Goal: Transaction & Acquisition: Purchase product/service

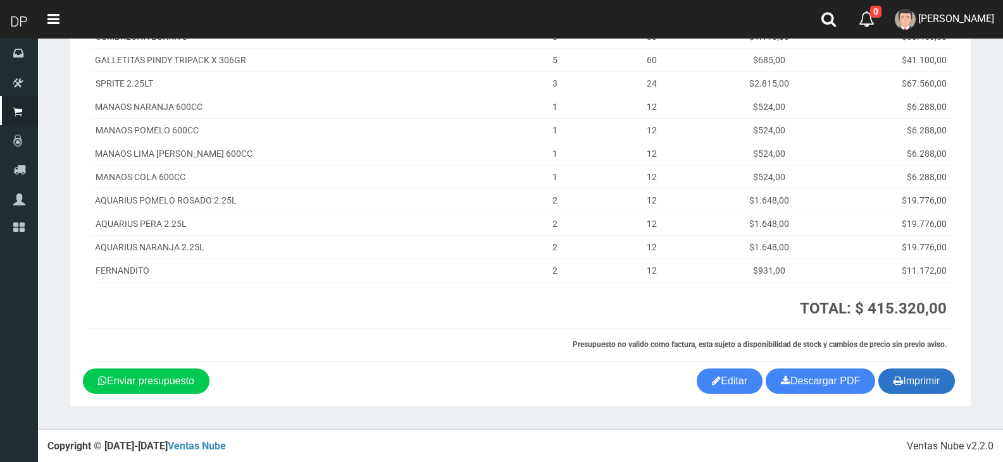
scroll to position [461, 0]
click at [903, 385] on button "Imprimir" at bounding box center [916, 380] width 77 height 25
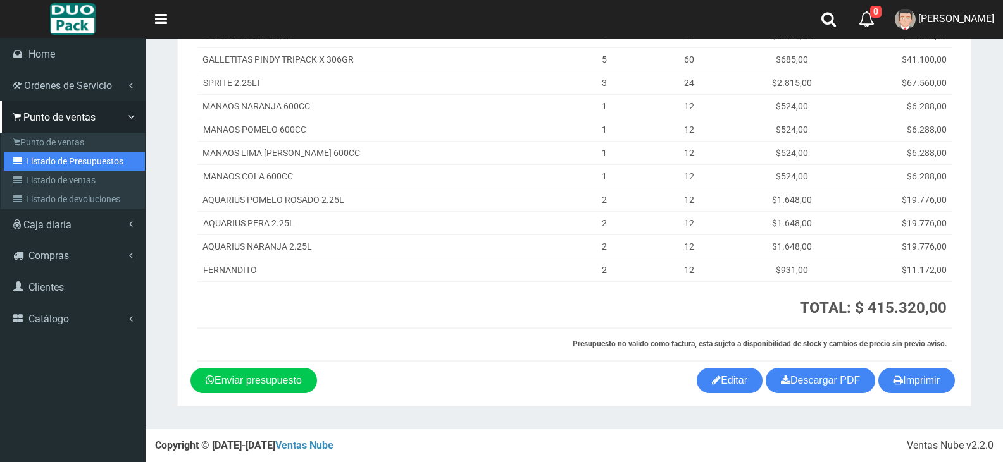
click at [40, 153] on link "Listado de Presupuestos" at bounding box center [74, 161] width 141 height 19
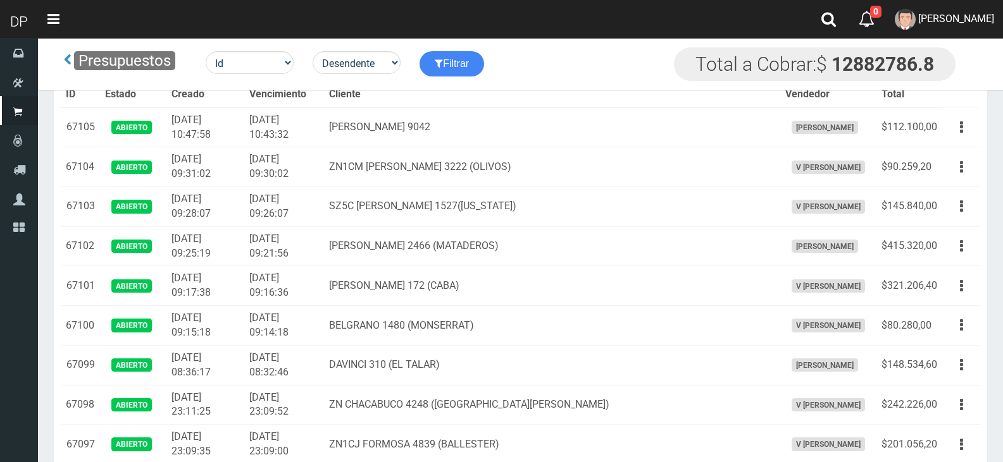
scroll to position [516, 0]
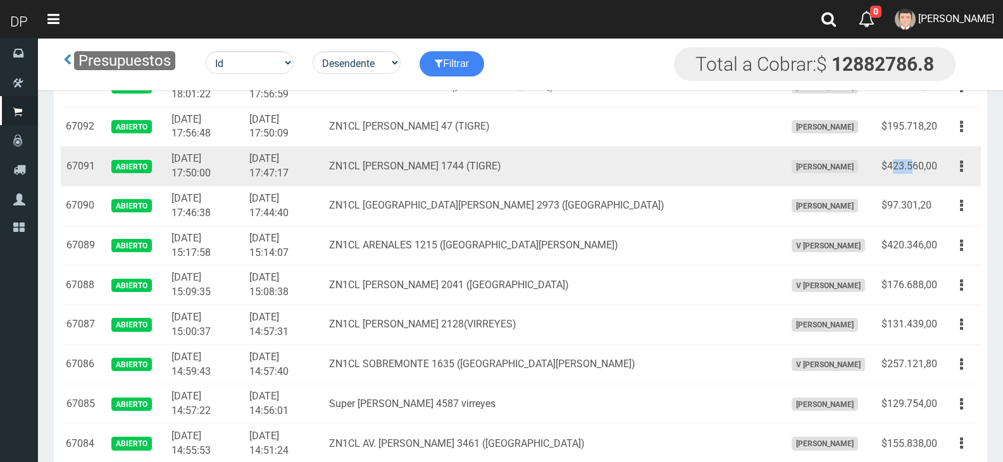
drag, startPoint x: 891, startPoint y: 168, endPoint x: 910, endPoint y: 171, distance: 19.1
click at [910, 171] on td "$423.560,00" at bounding box center [909, 167] width 66 height 40
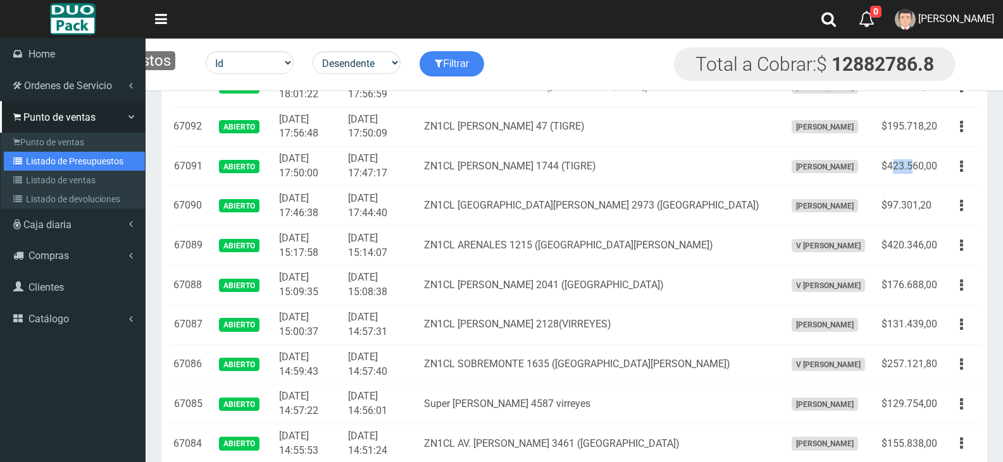
drag, startPoint x: 71, startPoint y: 164, endPoint x: 83, endPoint y: 157, distance: 13.6
click at [71, 164] on link "Listado de Presupuestos" at bounding box center [74, 161] width 141 height 19
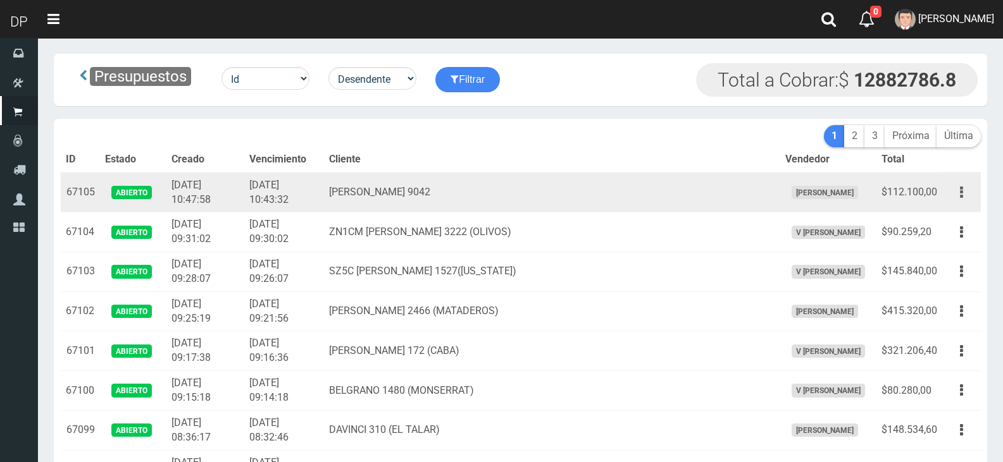
click at [960, 187] on icon "button" at bounding box center [960, 193] width 3 height 22
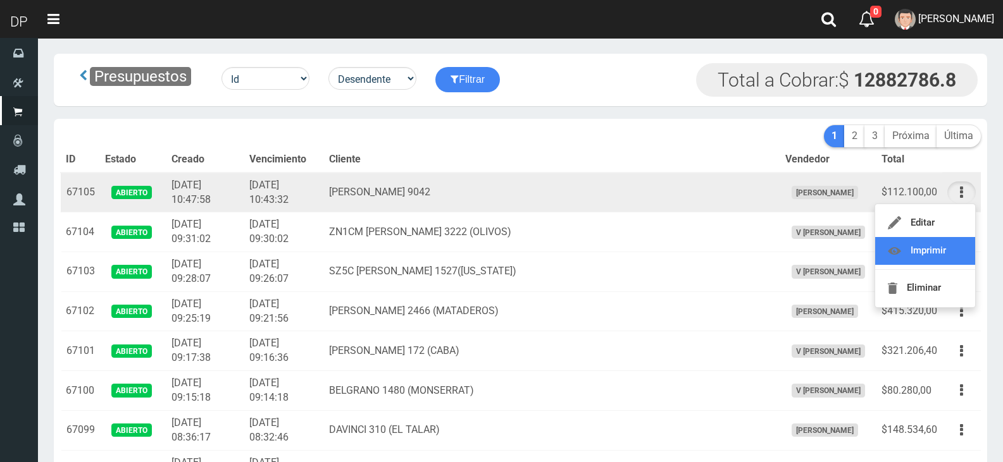
click at [955, 256] on link "Imprimir" at bounding box center [925, 251] width 100 height 28
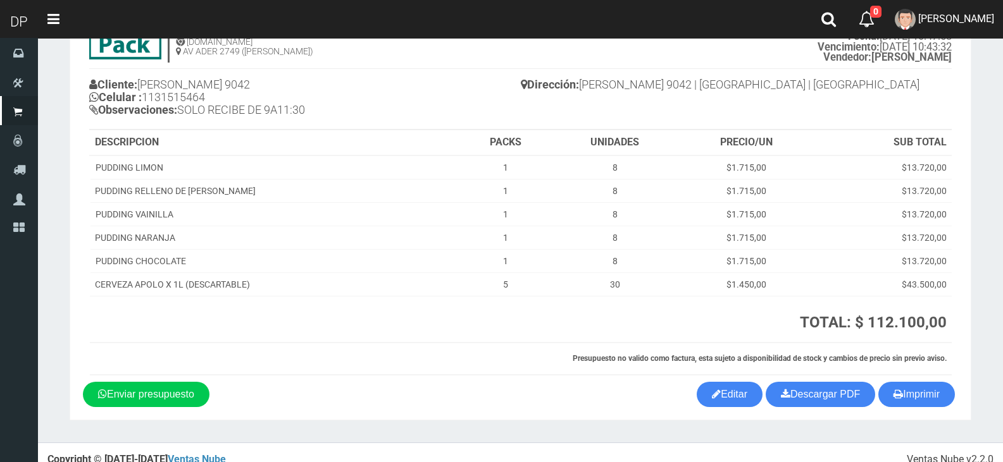
scroll to position [89, 0]
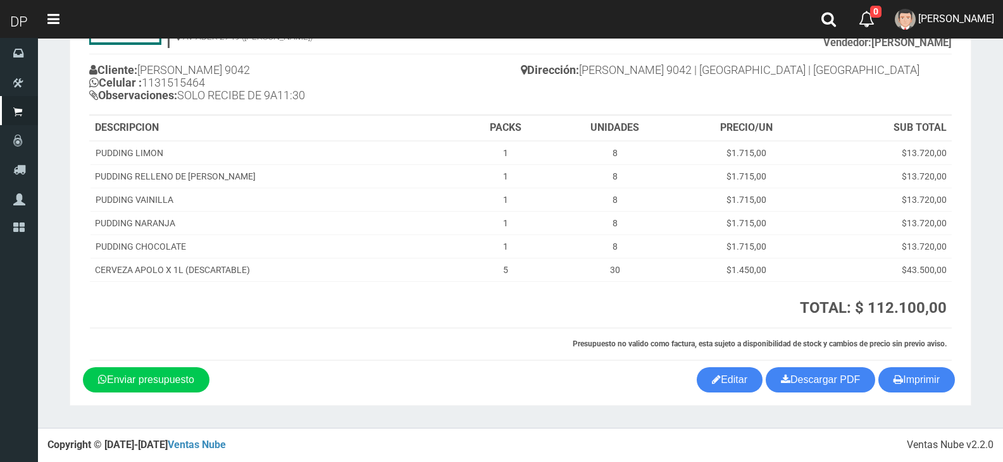
click at [921, 396] on section "1123346941 1170356020 [DOMAIN_NAME] AV ADER 2749 ([PERSON_NAME]) PRESUPUESTO (#…" at bounding box center [520, 189] width 901 height 435
click at [920, 388] on button "Imprimir" at bounding box center [916, 379] width 77 height 25
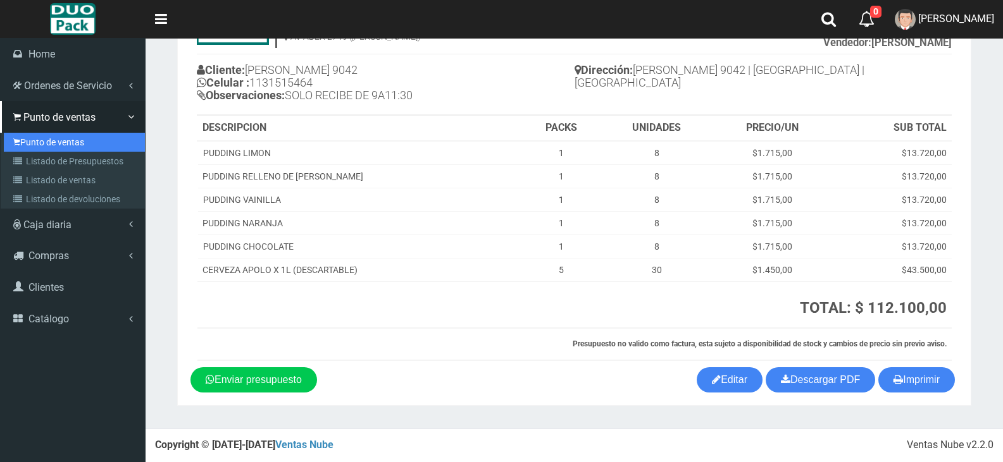
click at [25, 141] on link "Punto de ventas" at bounding box center [74, 142] width 141 height 19
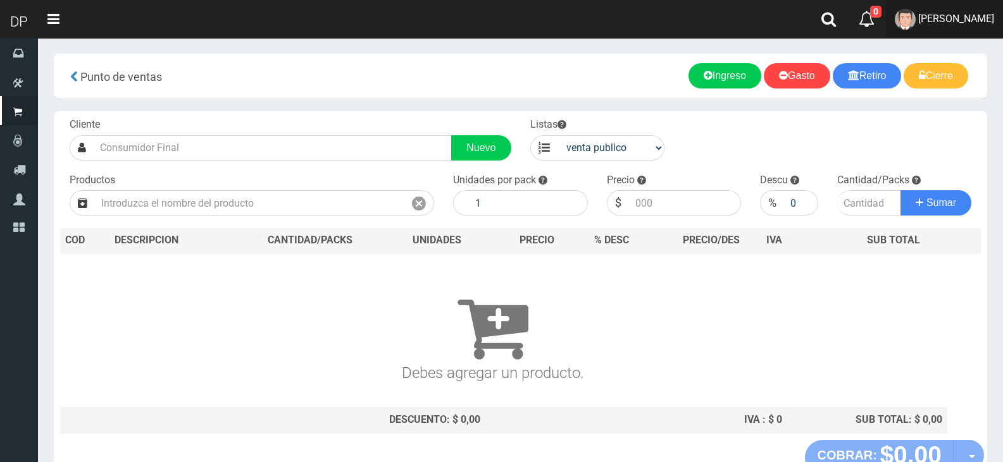
click at [980, 4] on link "[PERSON_NAME]" at bounding box center [943, 19] width 117 height 39
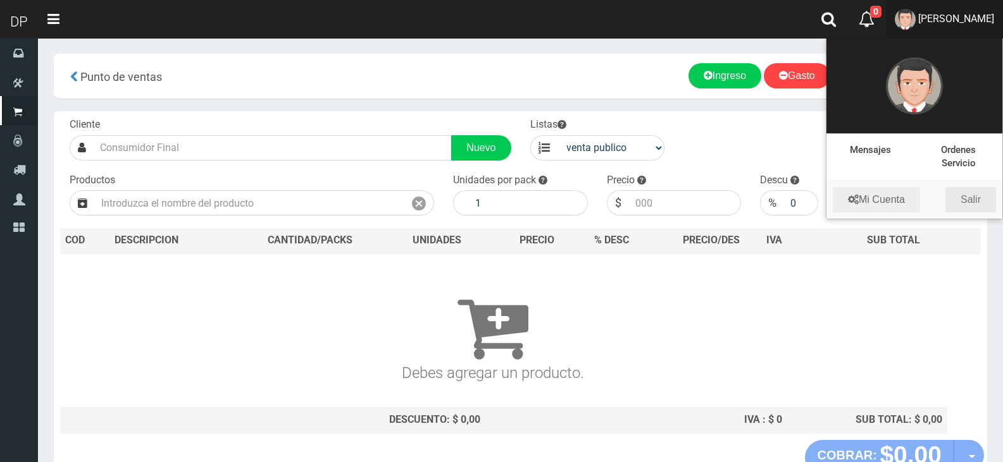
click at [965, 199] on link "Salir" at bounding box center [970, 199] width 51 height 25
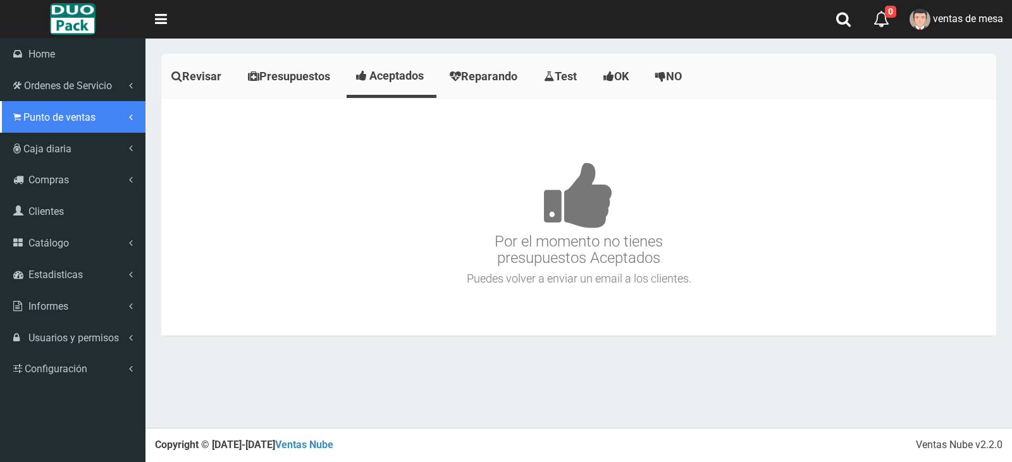
drag, startPoint x: 14, startPoint y: 112, endPoint x: 20, endPoint y: 119, distance: 9.4
click at [16, 113] on icon at bounding box center [17, 117] width 8 height 12
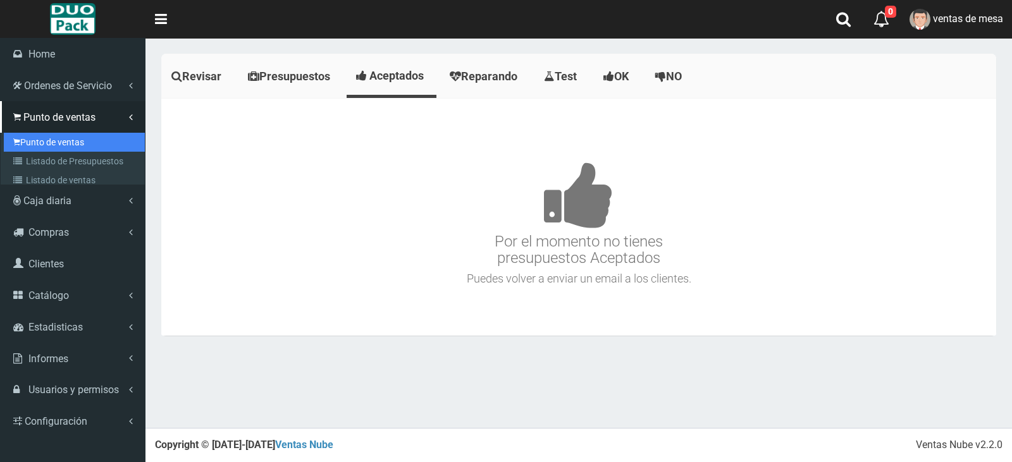
click at [49, 147] on link "Punto de ventas" at bounding box center [74, 142] width 141 height 19
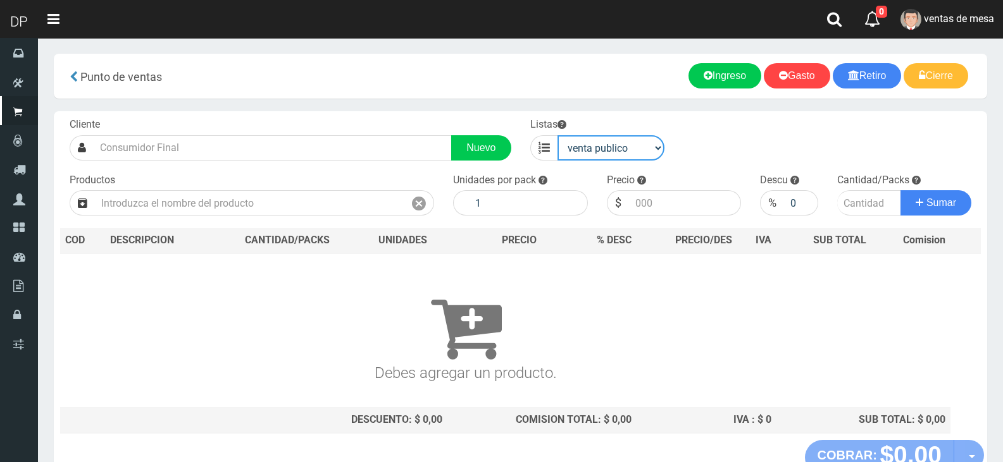
click at [593, 156] on select "venta publico Sup chinos reventas" at bounding box center [611, 147] width 108 height 25
select select "3"
click at [557, 135] on select "venta publico Sup chinos reventas" at bounding box center [611, 147] width 108 height 25
click at [319, 226] on div "Cliente Nuevo Listas venta publico Sup chinos reventas Productos" at bounding box center [520, 275] width 933 height 329
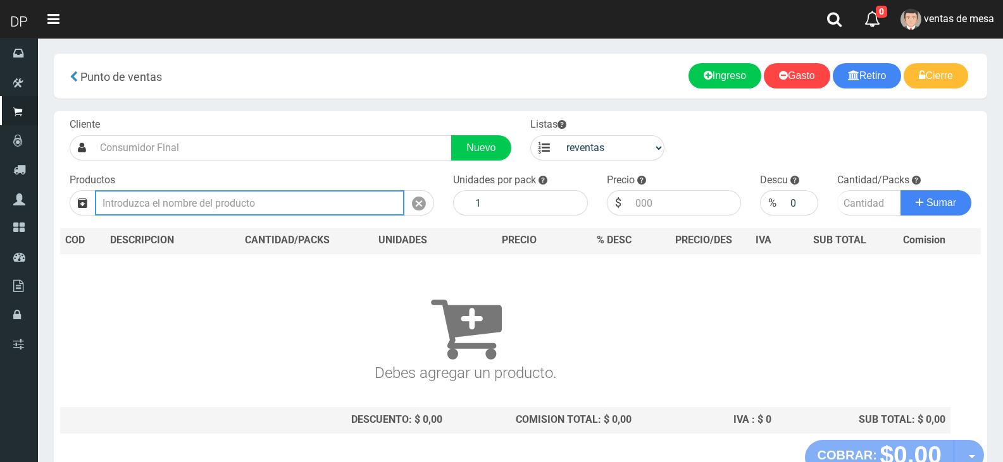
click at [321, 208] on input "text" at bounding box center [249, 202] width 309 height 25
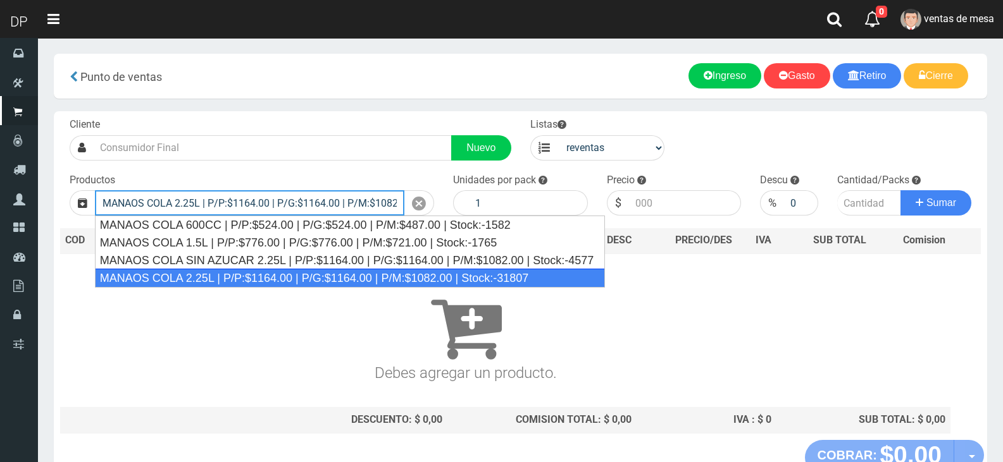
type input "MANAOS COLA 2.25L | P/P:$1164.00 | P/G:$1164.00 | P/M:$1082.00 | Stock:-31807"
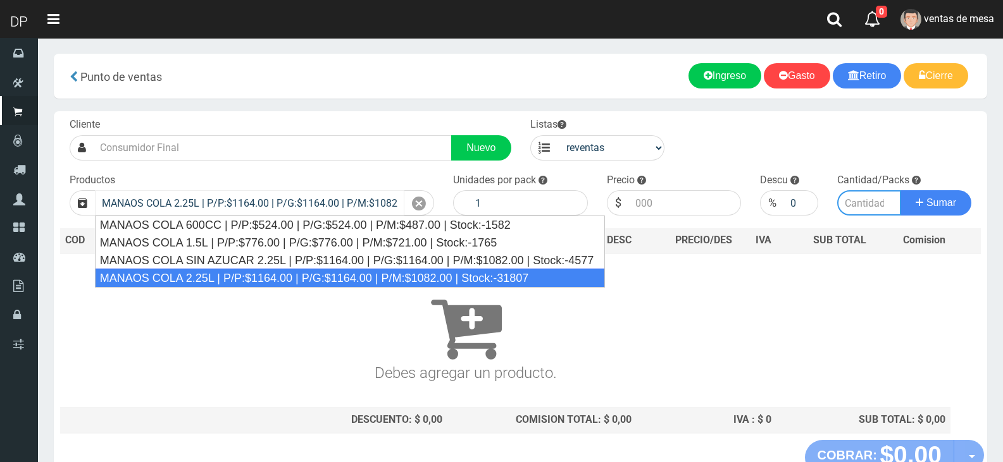
type input "6"
type input "1082.00"
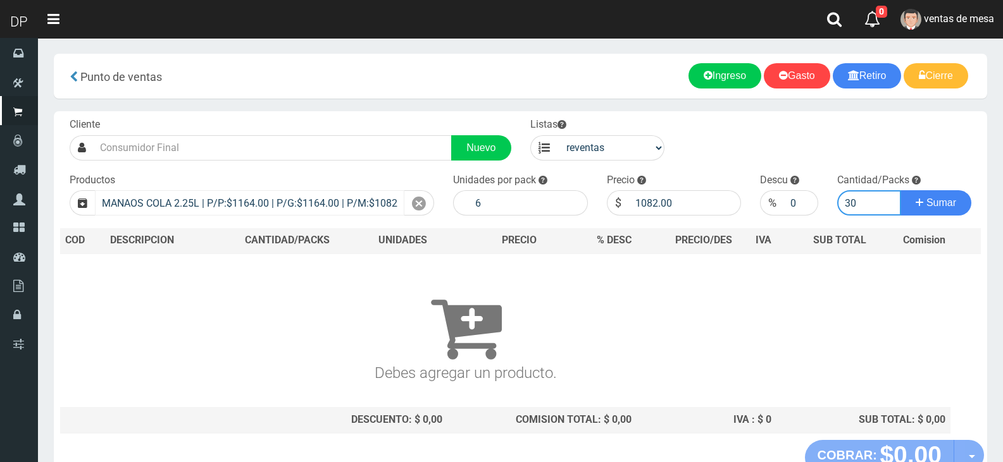
type input "30"
click at [900, 190] on button "Sumar" at bounding box center [935, 202] width 71 height 25
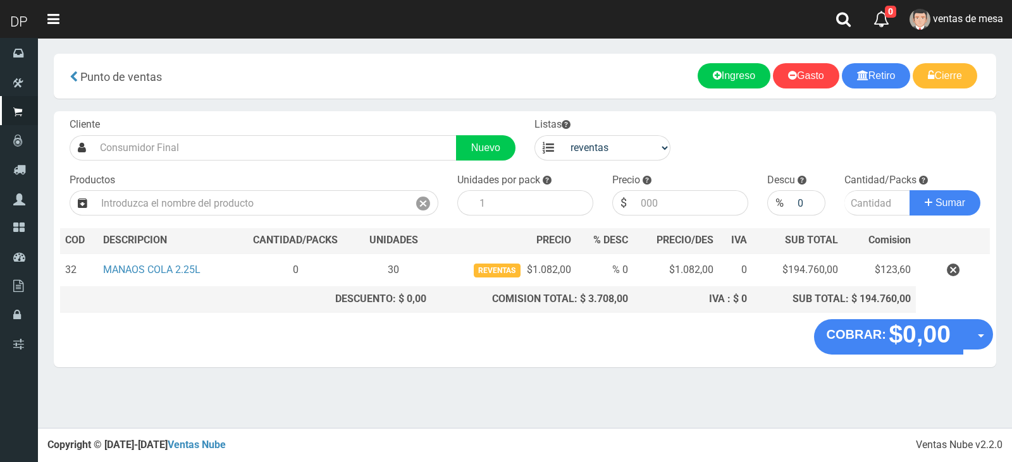
click at [887, 350] on div "COBRAR: $0,00 Opciones Hacer Devolucion Crear presupuesto" at bounding box center [525, 343] width 942 height 48
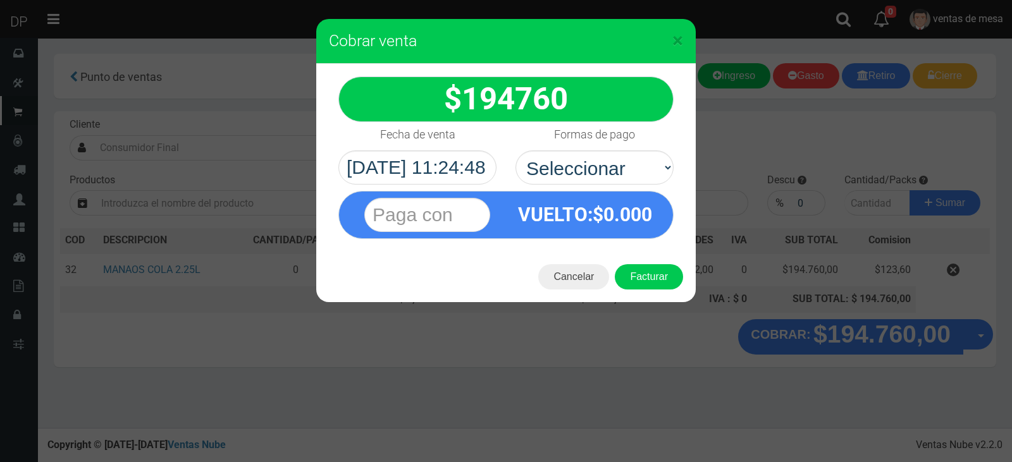
click at [605, 137] on h4 "Formas de pago" at bounding box center [594, 134] width 81 height 13
click at [605, 151] on select "Seleccionar Efectivo Tarjeta de Crédito Depósito Débito" at bounding box center [594, 168] width 158 height 34
drag, startPoint x: 612, startPoint y: 167, endPoint x: 616, endPoint y: 181, distance: 14.4
click at [612, 167] on select "Seleccionar Efectivo Tarjeta de Crédito Depósito Débito" at bounding box center [594, 168] width 158 height 34
select select "Efectivo"
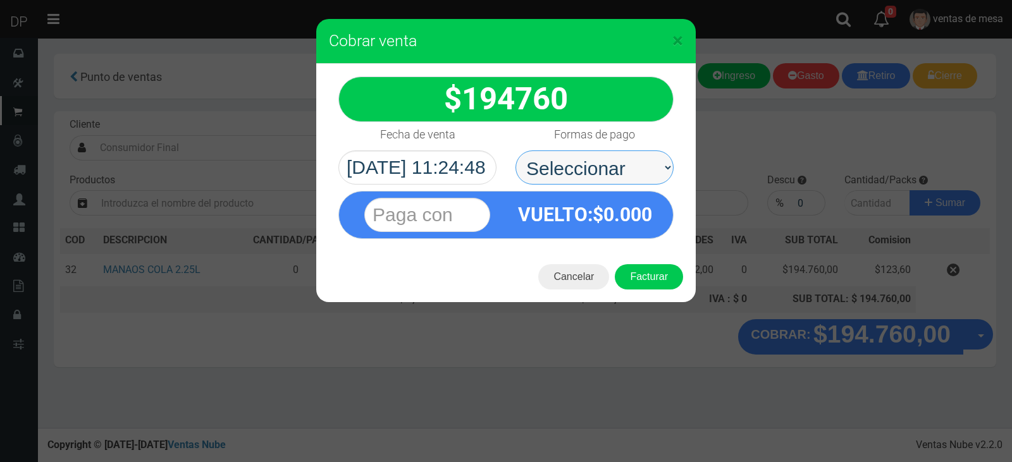
click at [515, 151] on select "Seleccionar Efectivo Tarjeta de Crédito Depósito Débito" at bounding box center [594, 168] width 158 height 34
click at [655, 300] on div "Cancelar Facturar" at bounding box center [505, 277] width 379 height 51
click at [652, 282] on button "Facturar" at bounding box center [649, 276] width 68 height 25
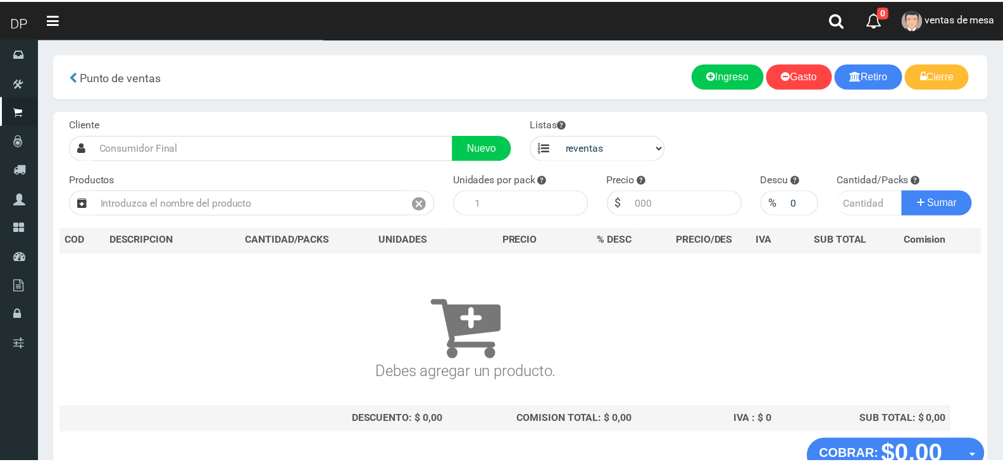
scroll to position [8, 0]
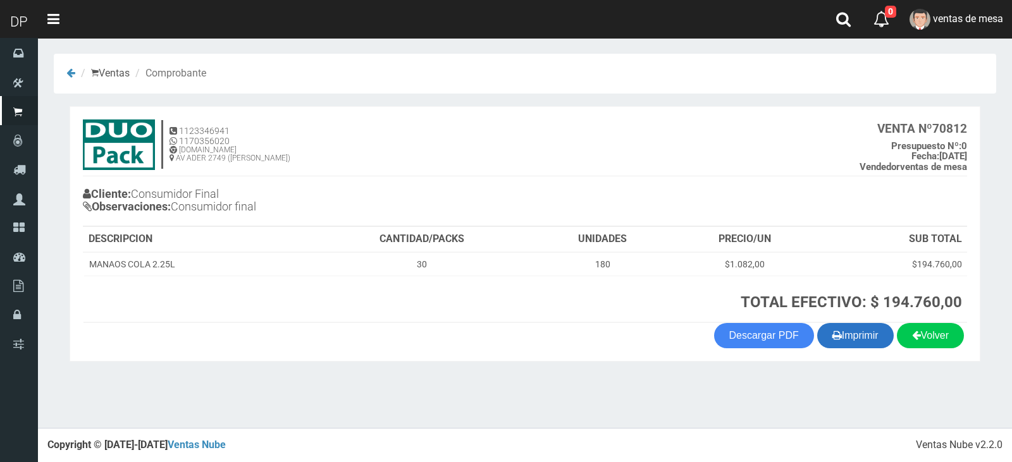
drag, startPoint x: 862, startPoint y: 354, endPoint x: 855, endPoint y: 325, distance: 29.3
click at [862, 352] on section "1123346941 1170356020 [DOMAIN_NAME] AV ADER 2749 ([PERSON_NAME]) VENTA Nº 70812…" at bounding box center [525, 234] width 911 height 256
click at [855, 330] on button "Imprimir" at bounding box center [855, 335] width 77 height 25
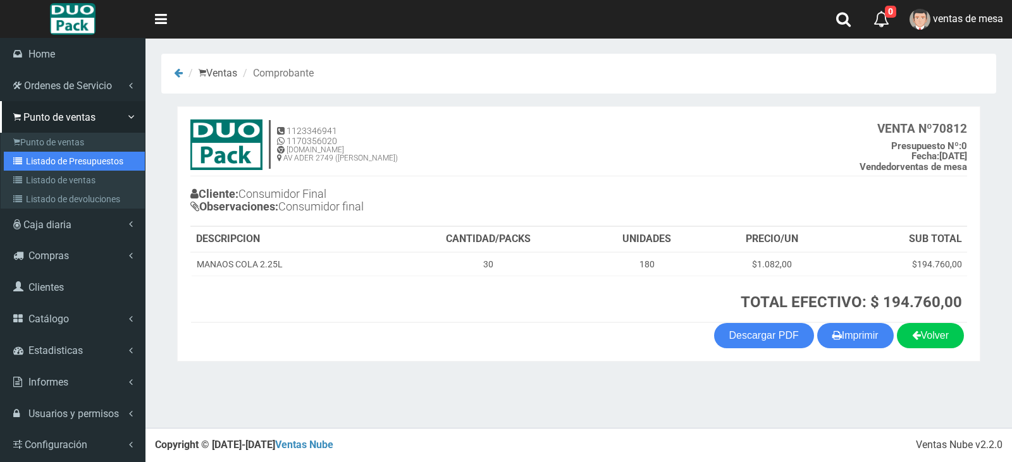
click at [49, 161] on link "Listado de Presupuestos" at bounding box center [74, 161] width 141 height 19
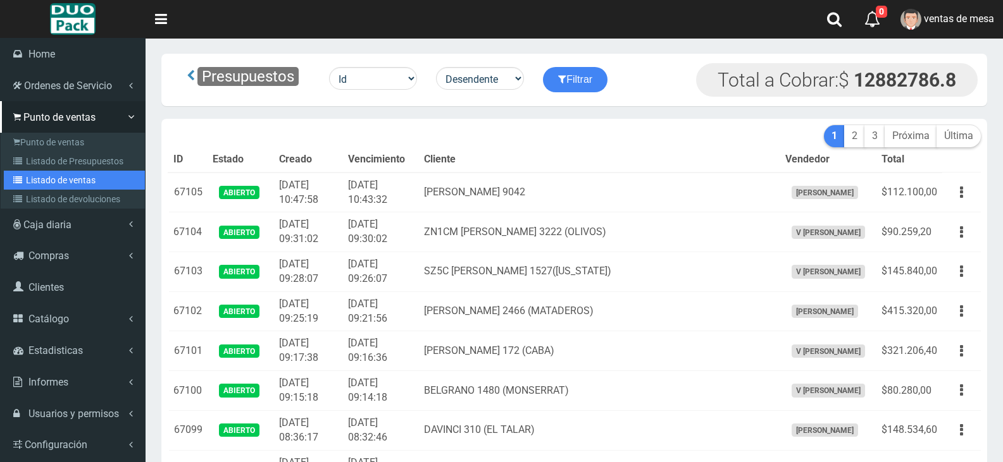
click at [63, 178] on link "Listado de ventas" at bounding box center [74, 180] width 141 height 19
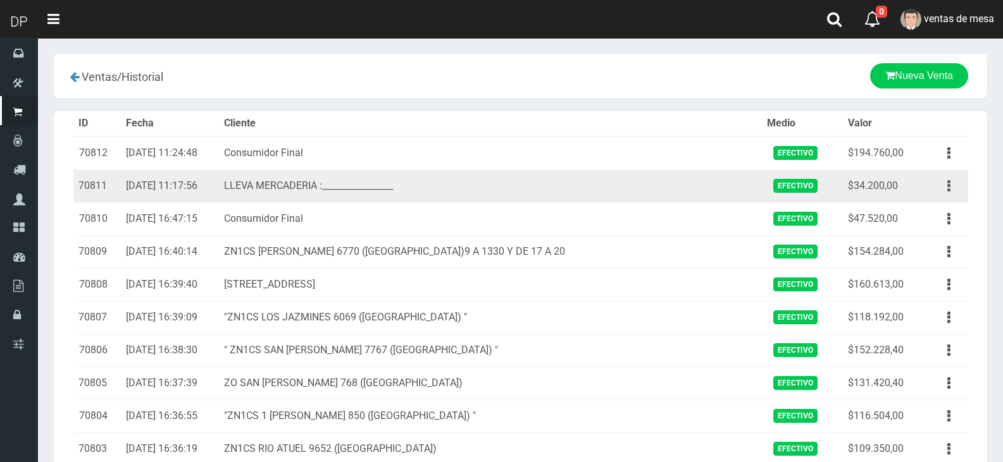
click at [953, 188] on button "button" at bounding box center [948, 186] width 28 height 22
click at [898, 218] on link "Ver" at bounding box center [912, 217] width 100 height 28
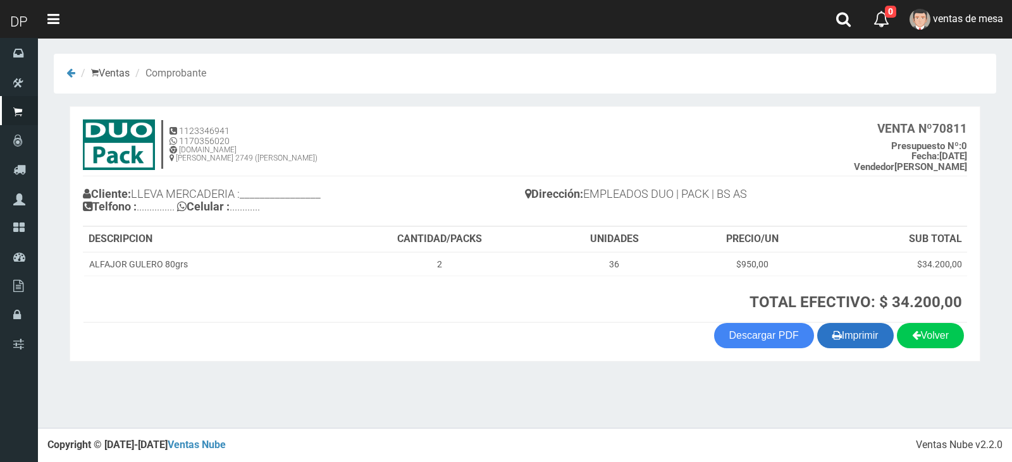
click at [848, 340] on button "Imprimir" at bounding box center [855, 335] width 77 height 25
click at [817, 323] on button "Imprimir" at bounding box center [855, 335] width 77 height 25
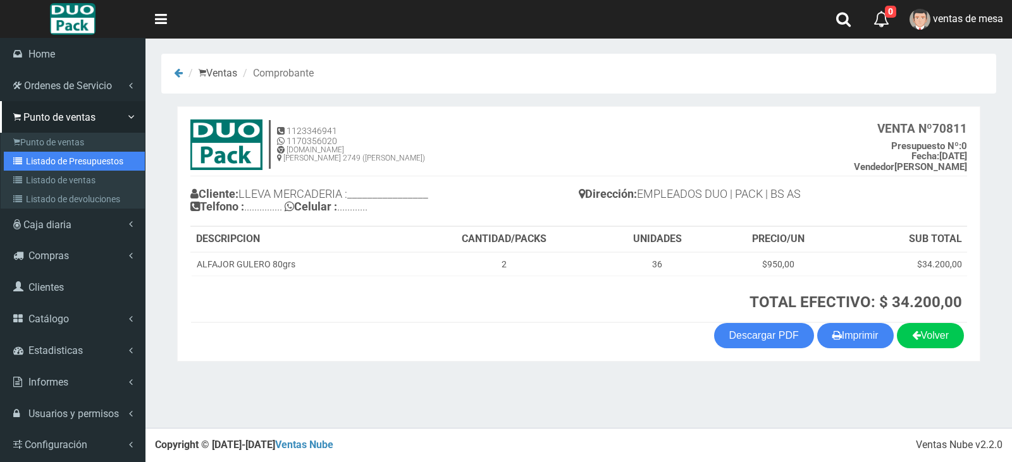
click at [45, 154] on link "Listado de Presupuestos" at bounding box center [74, 161] width 141 height 19
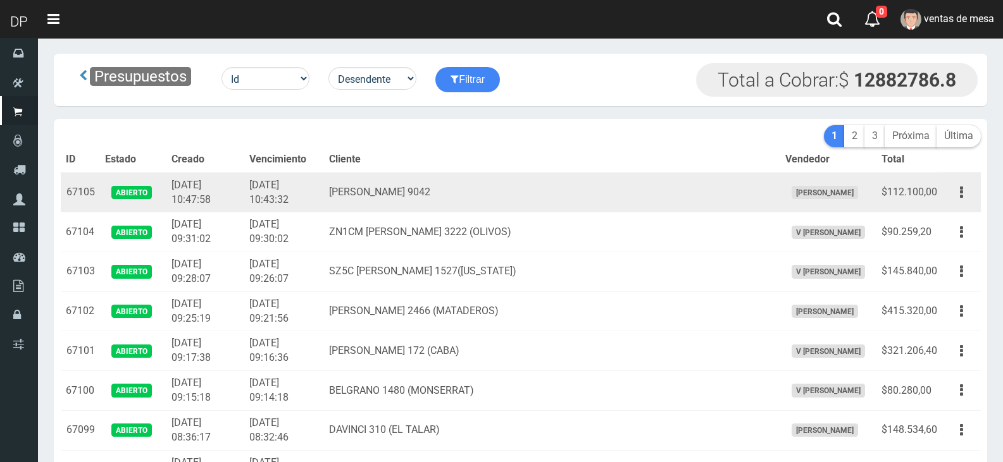
click at [610, 211] on td "[PERSON_NAME] 9042" at bounding box center [551, 193] width 455 height 40
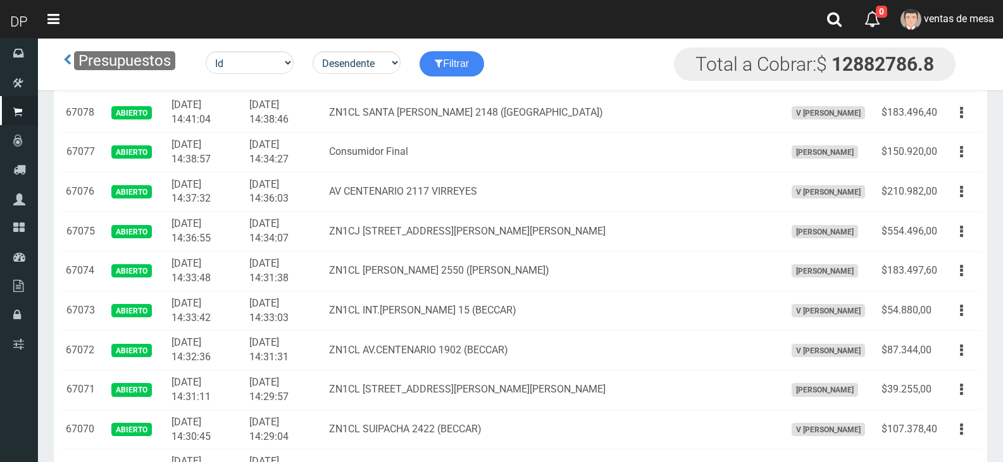
scroll to position [2632, 0]
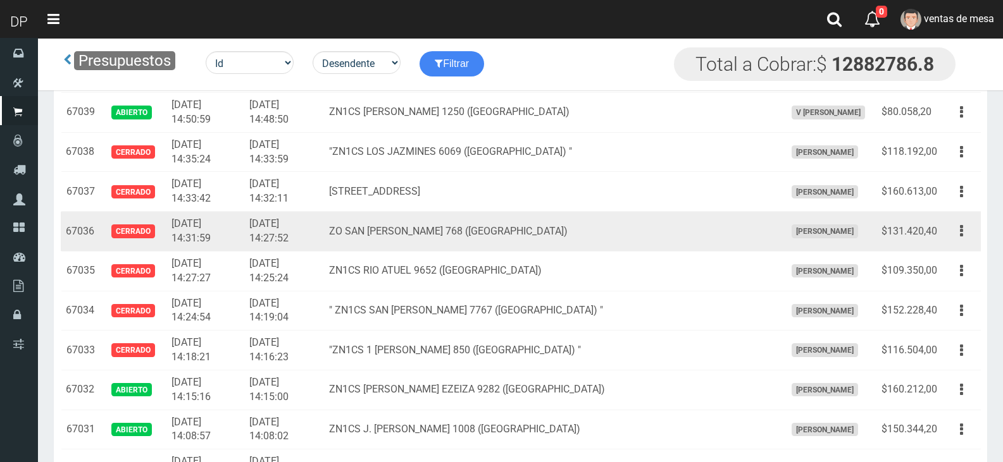
drag, startPoint x: 968, startPoint y: 233, endPoint x: 966, endPoint y: 247, distance: 13.3
click at [969, 233] on button "button" at bounding box center [961, 231] width 28 height 22
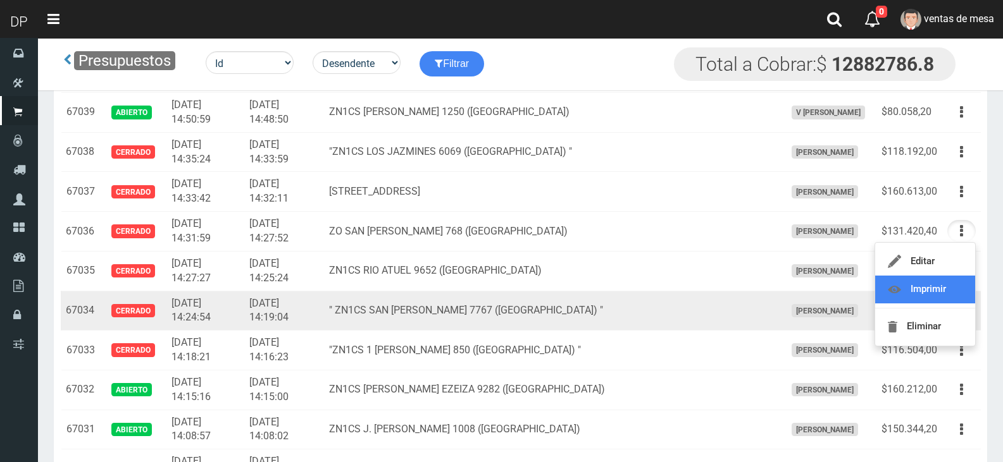
drag, startPoint x: 954, startPoint y: 277, endPoint x: 947, endPoint y: 296, distance: 20.2
click at [954, 277] on link "Imprimir" at bounding box center [925, 290] width 100 height 28
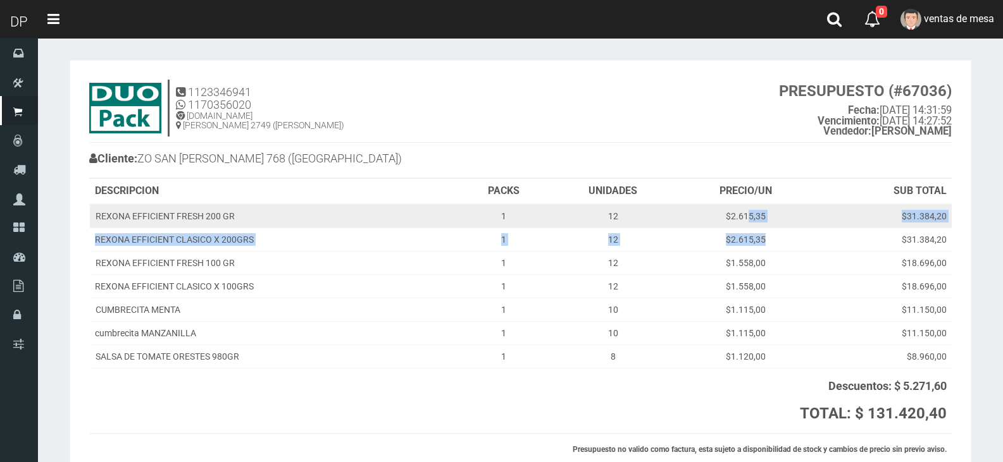
drag, startPoint x: 775, startPoint y: 240, endPoint x: 744, endPoint y: 216, distance: 39.7
click at [744, 216] on tbody "REXONA EFFICIENT FRESH 200 GR 1 12 $2.615,35 $31.384,20 REXONA EFFICIENT CLASIC…" at bounding box center [520, 286] width 861 height 164
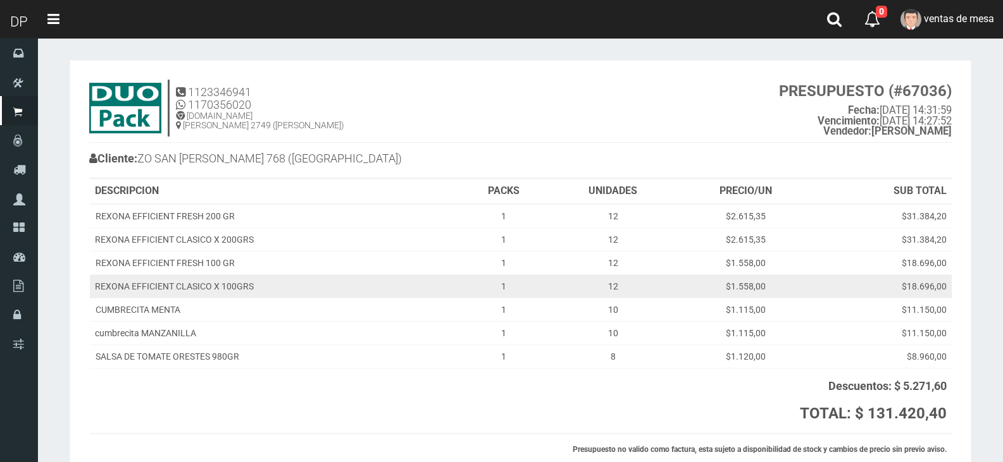
click at [765, 276] on td "$1.558,00" at bounding box center [745, 286] width 137 height 23
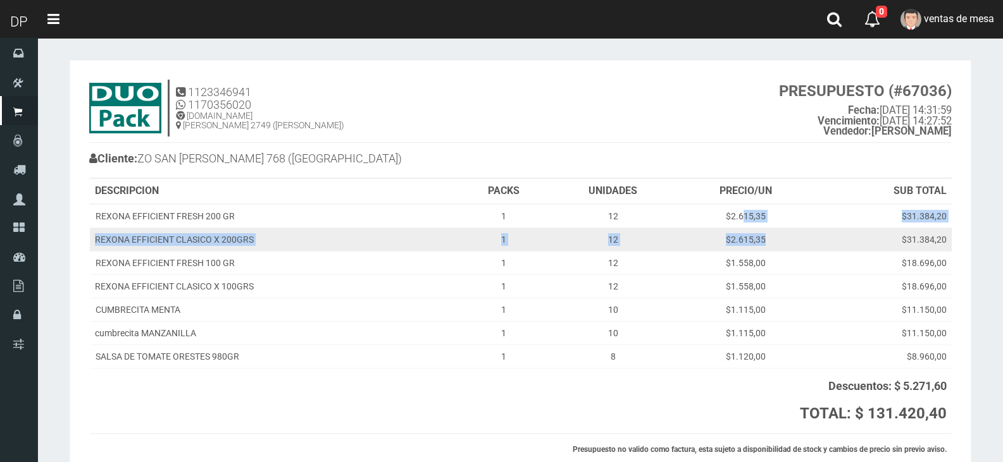
drag, startPoint x: 742, startPoint y: 217, endPoint x: 768, endPoint y: 243, distance: 37.1
click at [768, 243] on tbody "REXONA EFFICIENT FRESH 200 GR 1 12 $2.615,35 $31.384,20 REXONA EFFICIENT CLASIC…" at bounding box center [520, 286] width 861 height 164
click at [770, 244] on td "$2.615,35" at bounding box center [745, 239] width 137 height 23
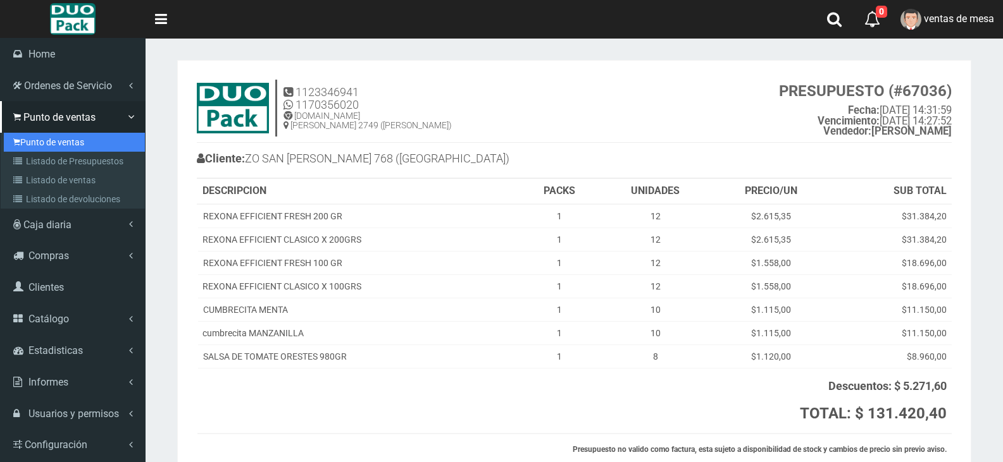
click at [32, 135] on link "Punto de ventas" at bounding box center [74, 142] width 141 height 19
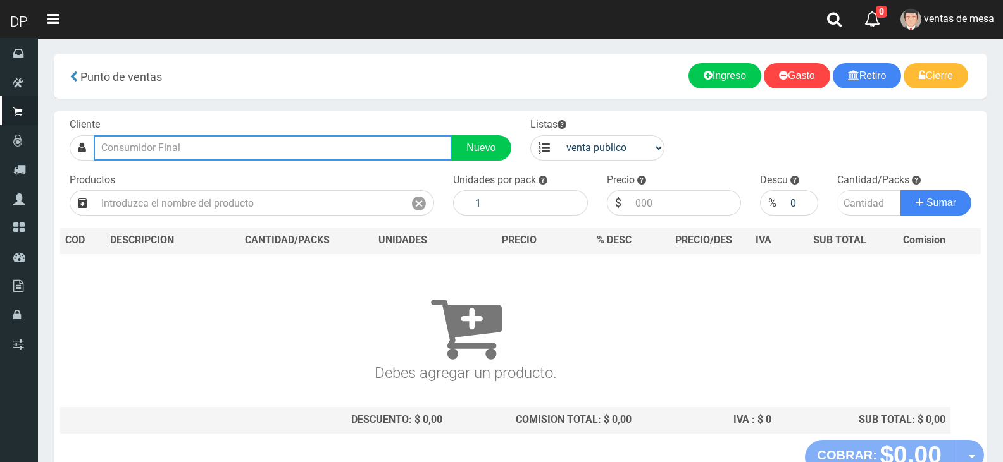
click at [243, 147] on input "text" at bounding box center [273, 147] width 358 height 25
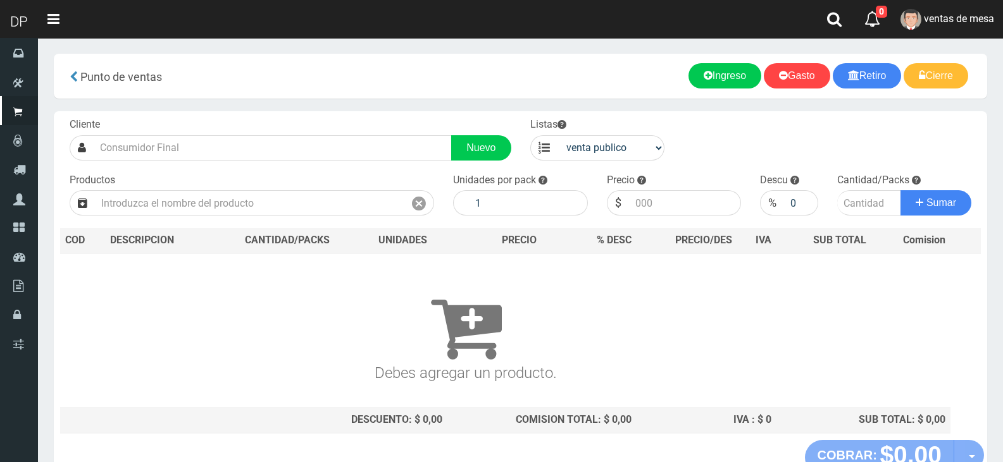
click at [239, 185] on div "Productos" at bounding box center [251, 194] width 383 height 43
click at [647, 163] on div "Cliente Nuevo Listas venta publico Sup chinos reventas Productos" at bounding box center [520, 275] width 933 height 329
click at [624, 159] on select "venta publico Sup chinos reventas" at bounding box center [611, 147] width 108 height 25
select select "3"
click at [557, 135] on select "venta publico Sup chinos reventas" at bounding box center [611, 147] width 108 height 25
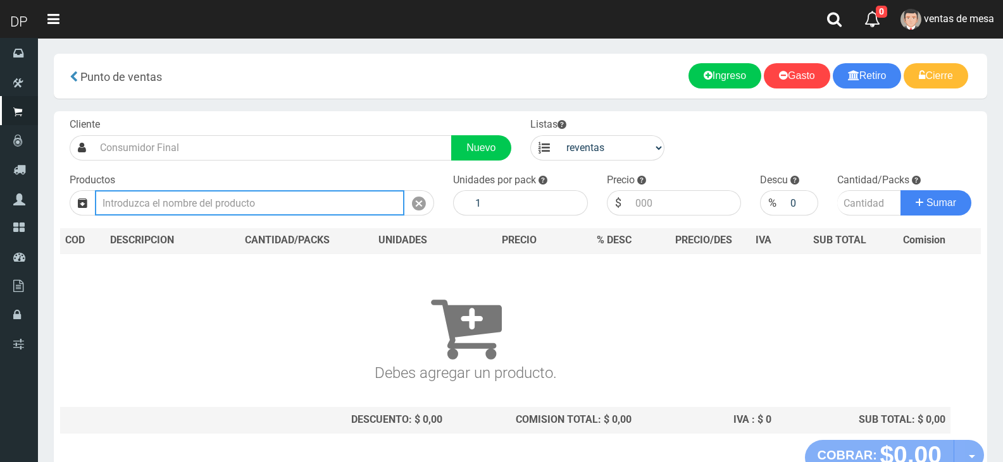
click at [345, 203] on input "text" at bounding box center [249, 202] width 309 height 25
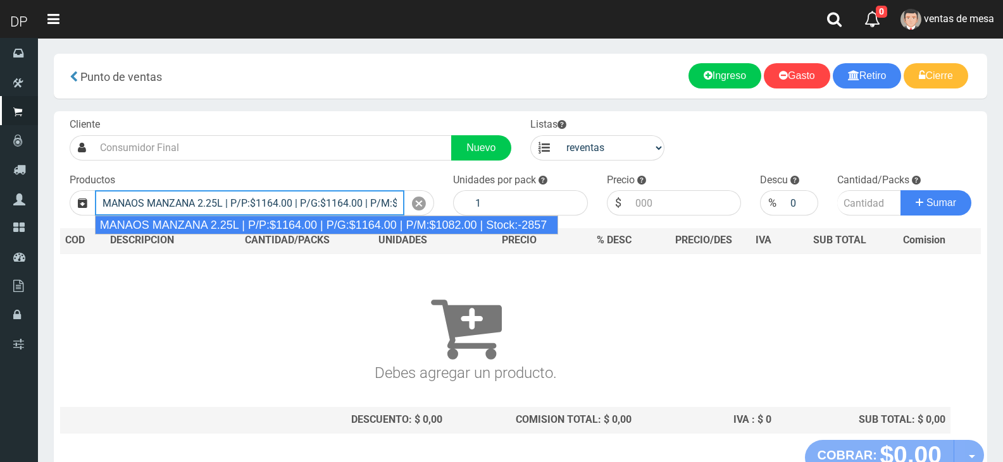
type input "MANAOS MANZANA 2.25L | P/P:$1164.00 | P/G:$1164.00 | P/M:$1082.00 | Stock:-2857"
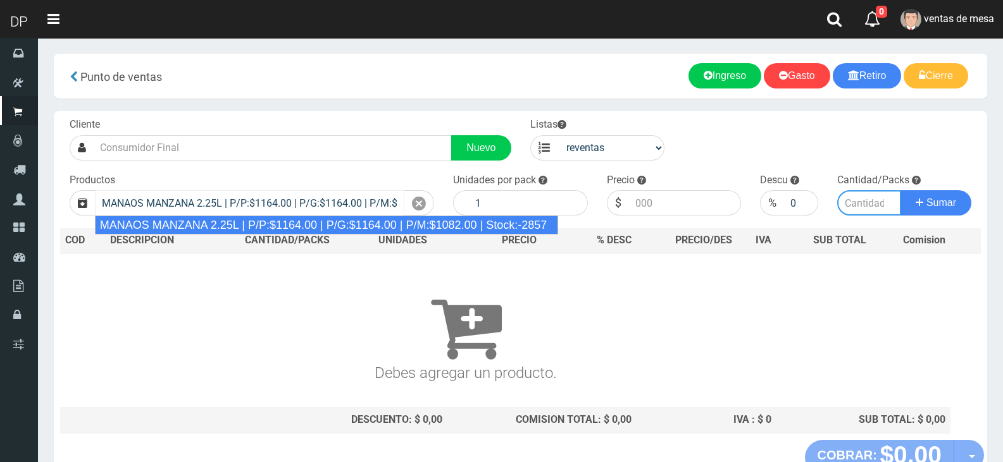
type input "6"
type input "1082.00"
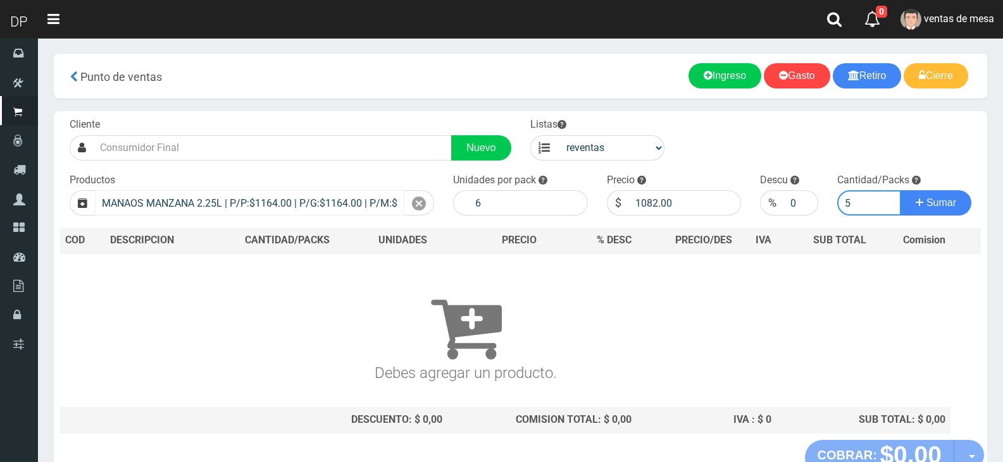
type input "5"
click at [900, 190] on button "Sumar" at bounding box center [935, 202] width 71 height 25
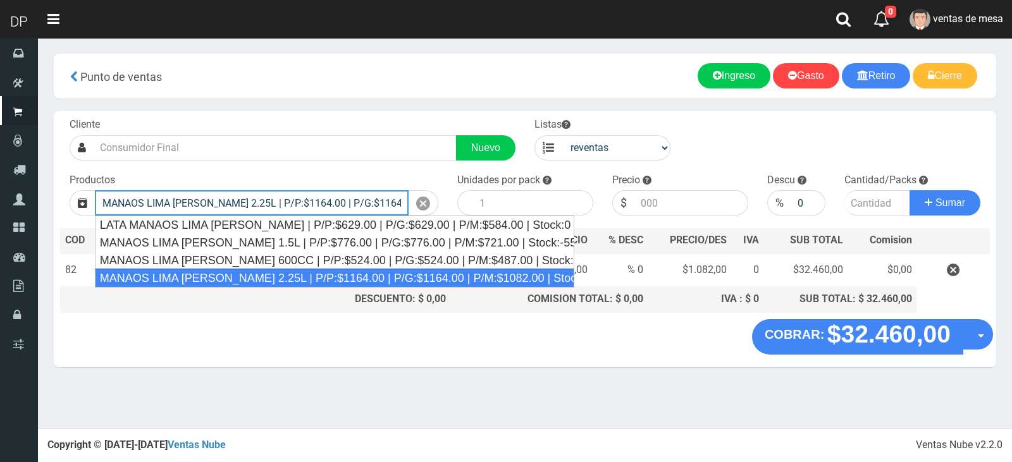
type input "MANAOS LIMA [PERSON_NAME] 2.25L | P/P:$1164.00 | P/G:$1164.00 | P/M:$1082.00 | …"
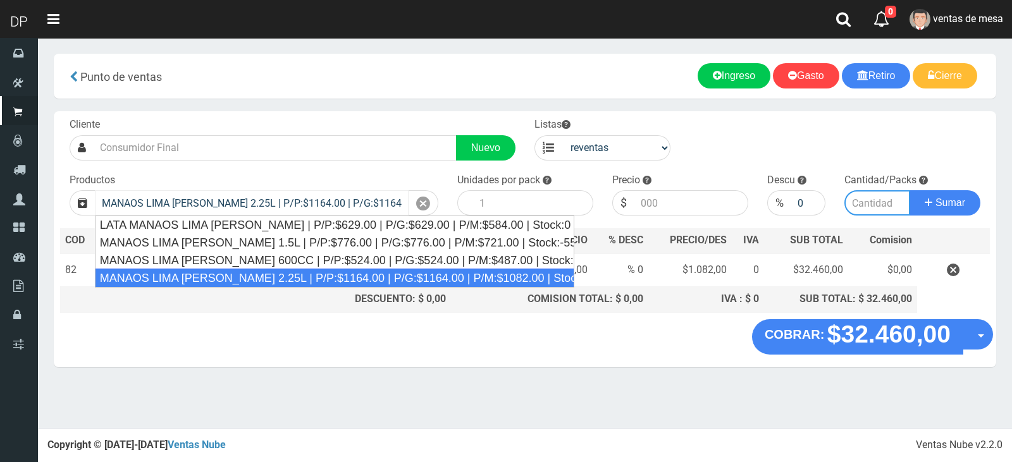
type input "6"
type input "1082.00"
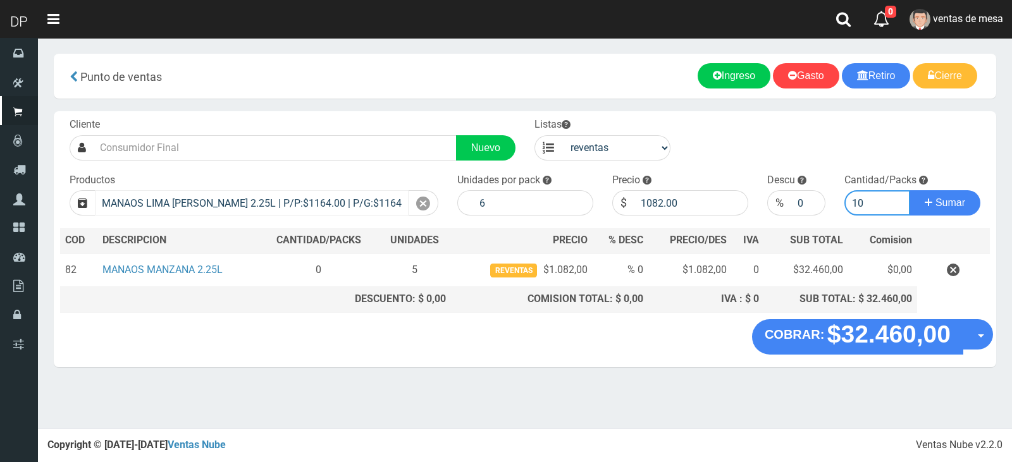
type input "10"
click at [910, 190] on button "Sumar" at bounding box center [945, 202] width 71 height 25
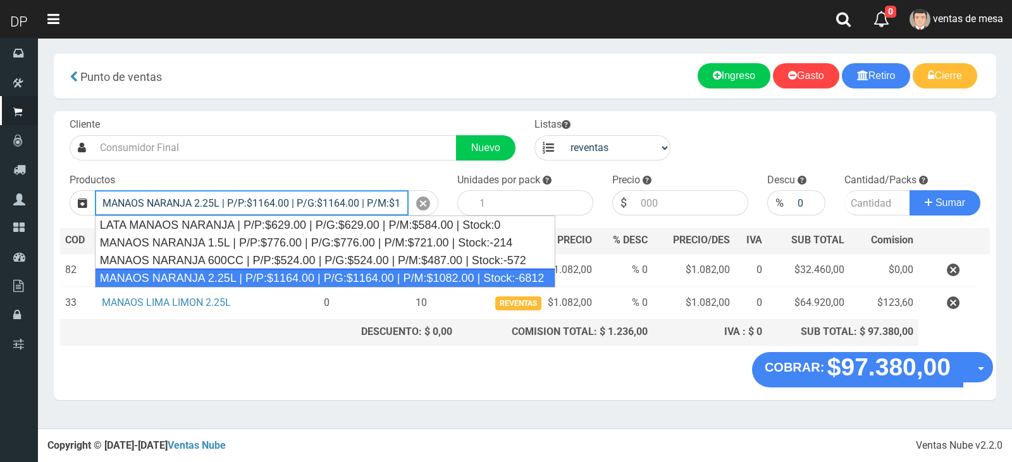
type input "MANAOS NARANJA 2.25L | P/P:$1164.00 | P/G:$1164.00 | P/M:$1082.00 | Stock:-6812"
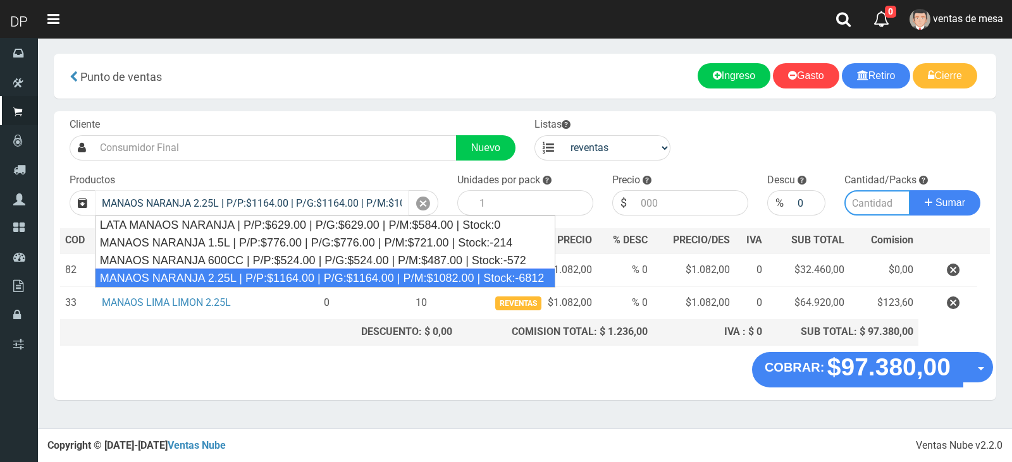
type input "6"
type input "1082.00"
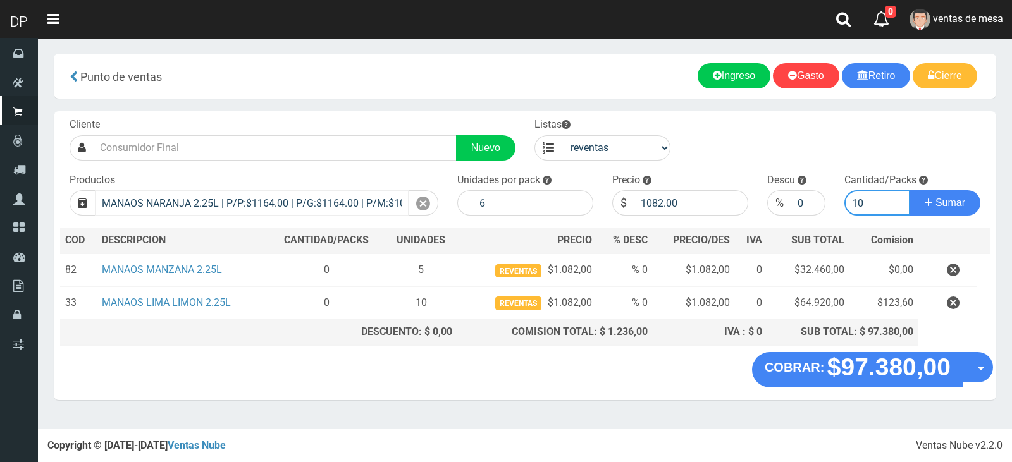
type input "10"
click at [910, 190] on button "Sumar" at bounding box center [945, 202] width 71 height 25
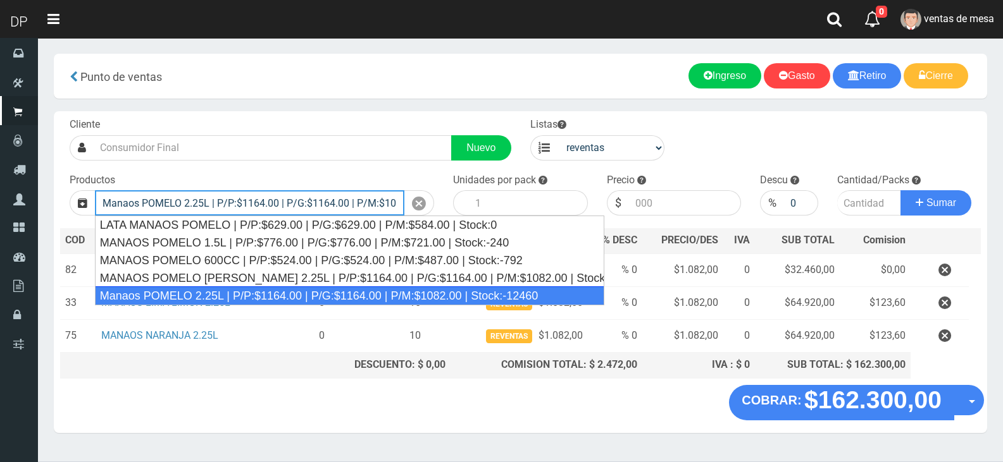
type input "Manaos POMELO 2.25L | P/P:$1164.00 | P/G:$1164.00 | P/M:$1082.00 | Stock:-12460"
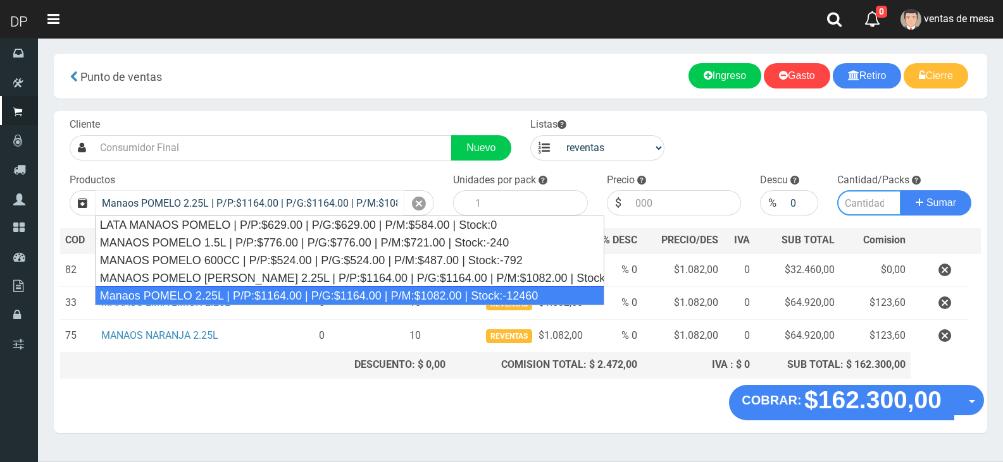
type input "6"
type input "1082.00"
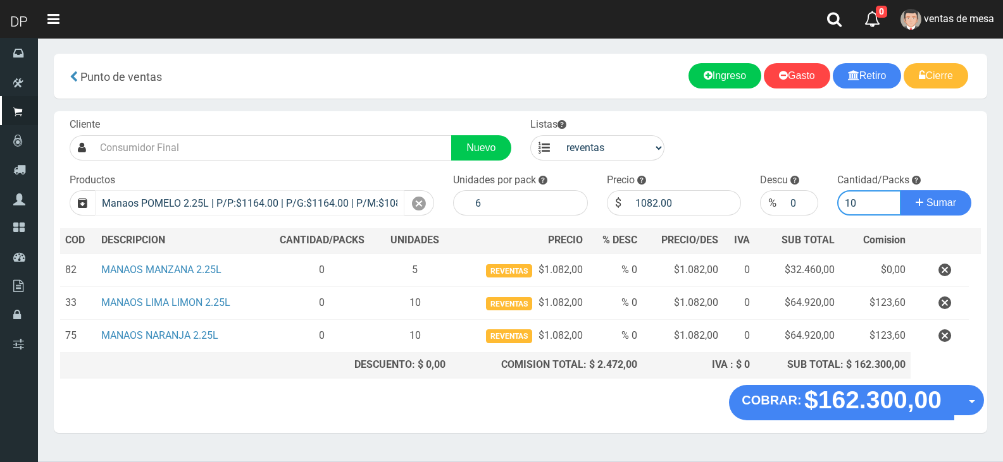
type input "10"
click at [900, 190] on button "Sumar" at bounding box center [935, 202] width 71 height 25
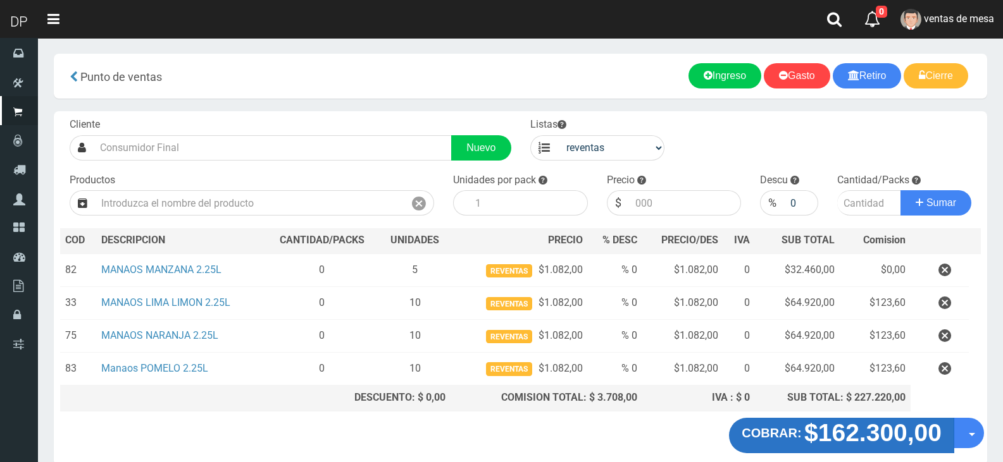
click at [784, 430] on strong "COBRAR:" at bounding box center [770, 433] width 59 height 14
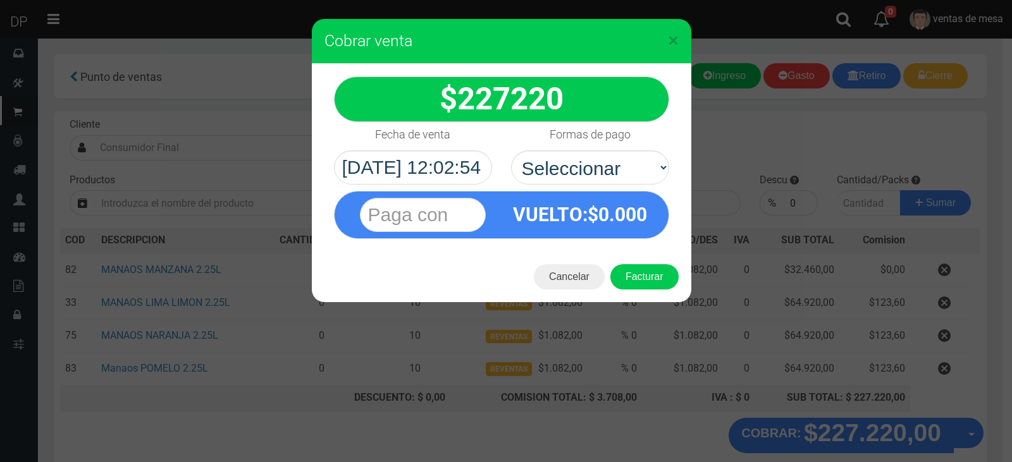
select select "Efectivo"
click at [511, 151] on select "Seleccionar Efectivo Tarjeta de Crédito Depósito Débito" at bounding box center [590, 168] width 158 height 34
click at [650, 290] on div "Cancelar Facturar" at bounding box center [501, 277] width 379 height 51
click at [650, 276] on button "Facturar" at bounding box center [644, 276] width 68 height 25
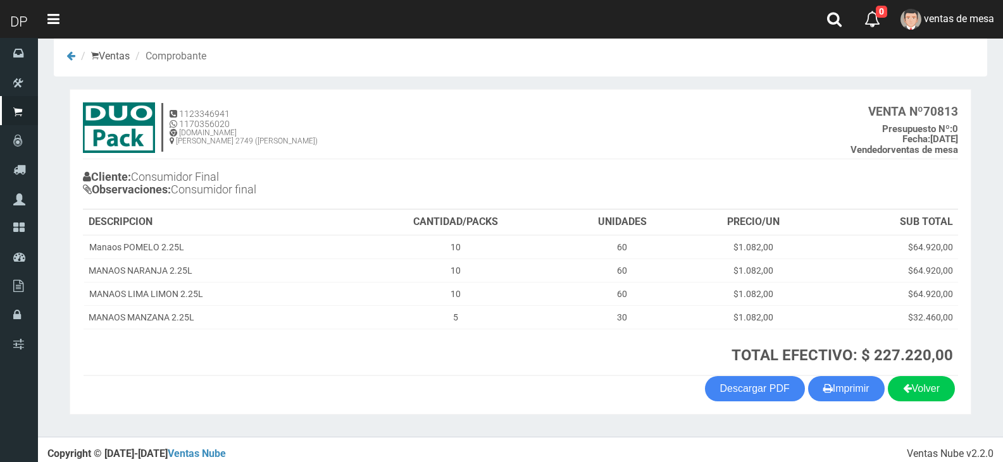
scroll to position [26, 0]
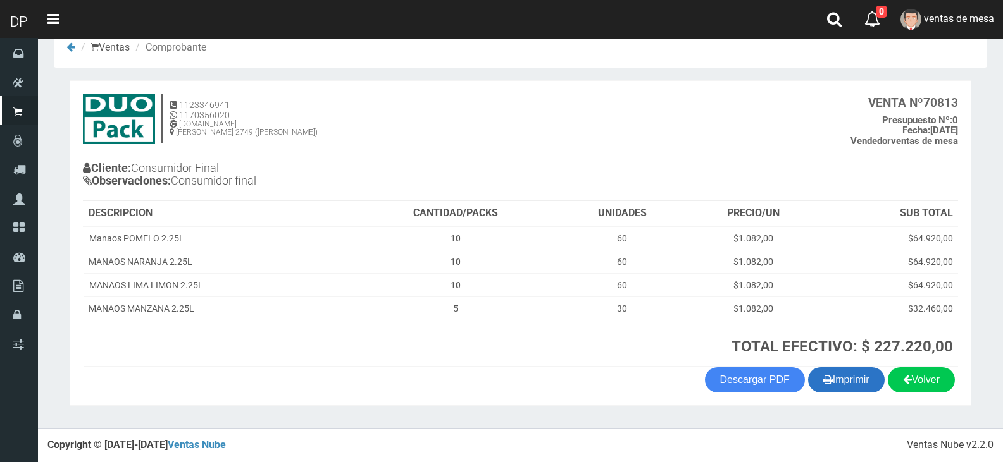
click at [852, 381] on button "Imprimir" at bounding box center [846, 379] width 77 height 25
click at [557, 323] on th "TOTAL EFECTIVO: $ 227.220,00" at bounding box center [655, 343] width 605 height 47
